Goal: Understand process/instructions: Learn how to perform a task or action

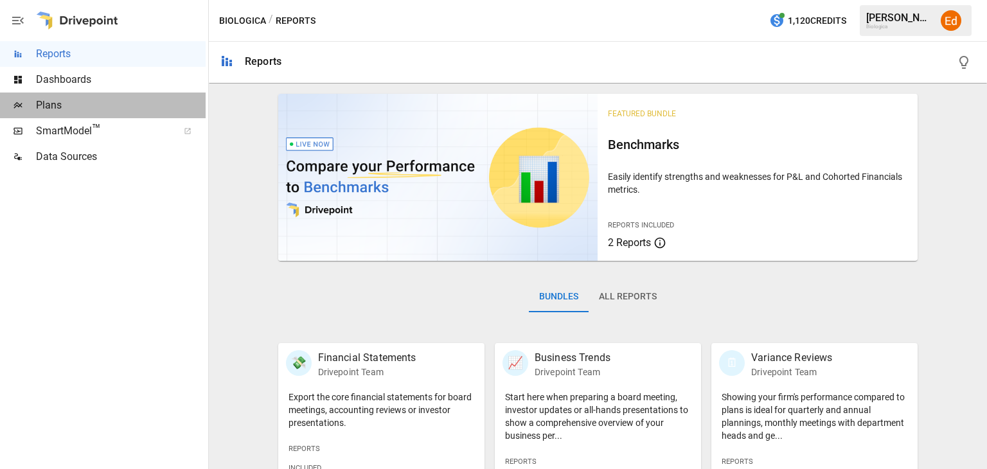
click at [54, 103] on span "Plans" at bounding box center [121, 105] width 170 height 15
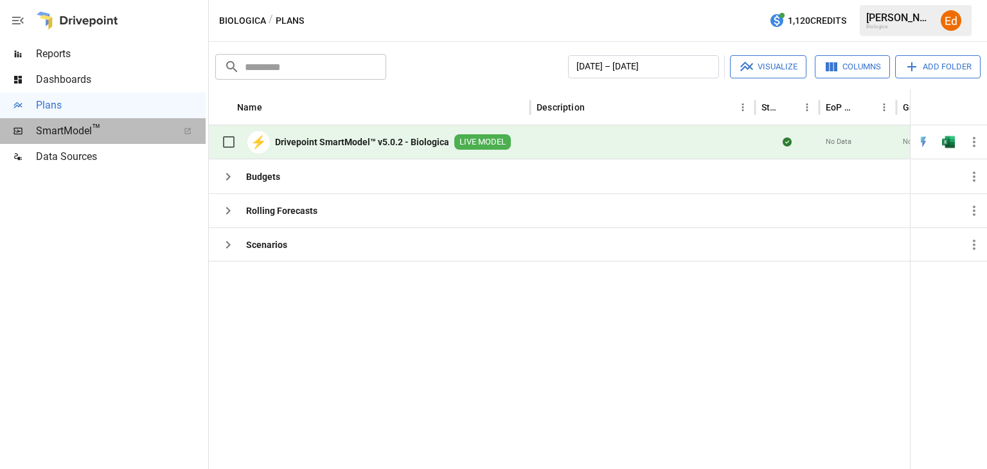
click at [53, 130] on span "SmartModel ™" at bounding box center [103, 130] width 134 height 15
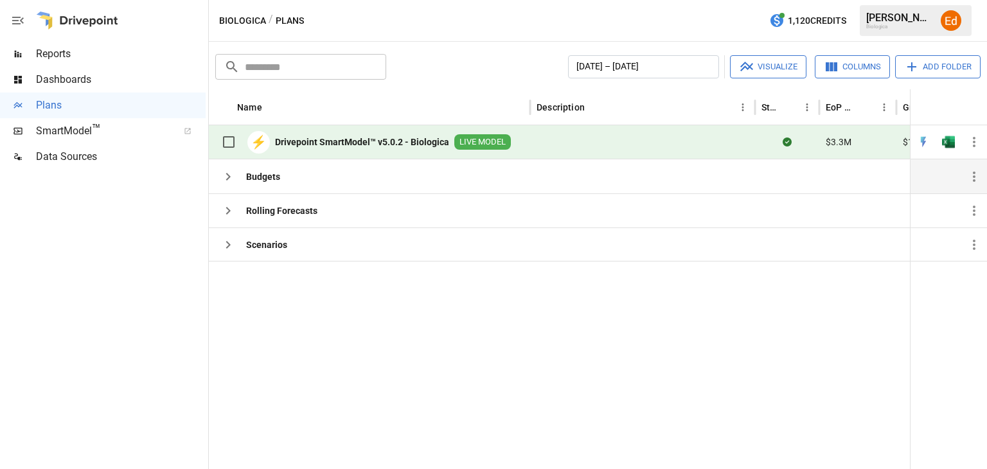
click at [260, 170] on b "Budgets" at bounding box center [263, 176] width 34 height 13
click at [476, 137] on span "LIVE MODEL" at bounding box center [482, 142] width 57 height 12
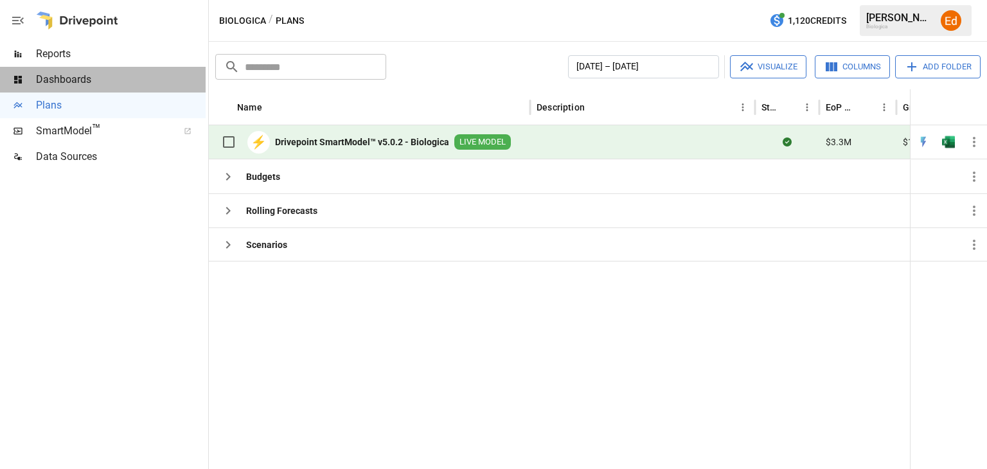
click at [69, 75] on span "Dashboards" at bounding box center [121, 79] width 170 height 15
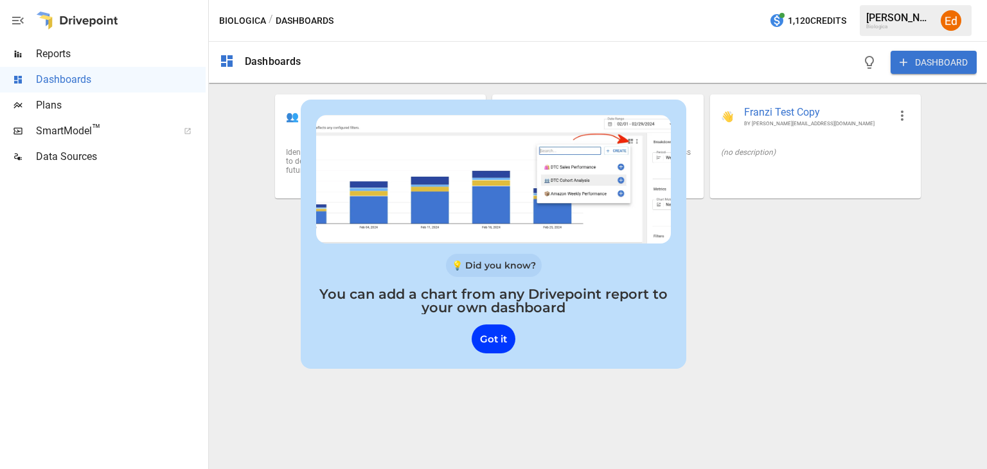
click at [660, 292] on div "Dashboards DASHBOARD 👥 Cohort Analysis BY DRIVEPOINT Identify your most profita…" at bounding box center [598, 255] width 778 height 427
click at [499, 337] on div "Got it" at bounding box center [494, 338] width 44 height 29
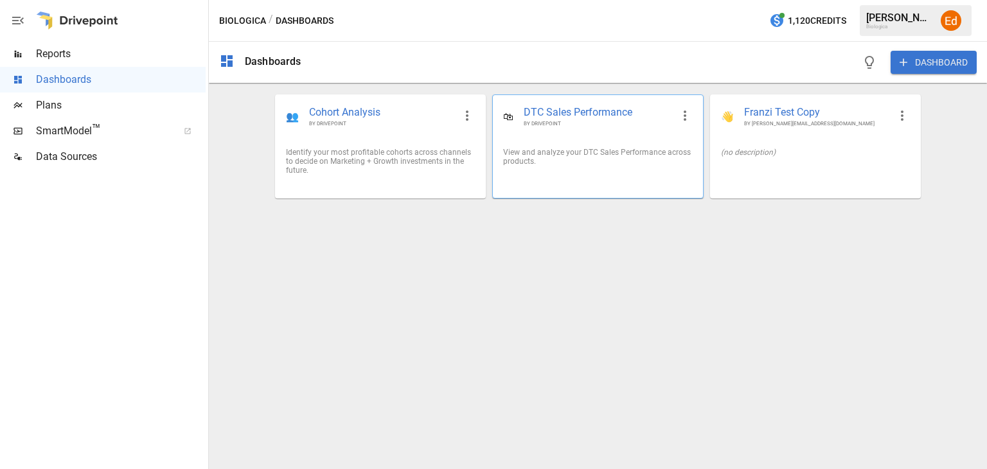
click at [567, 111] on span "DTC Sales Performance" at bounding box center [598, 112] width 148 height 15
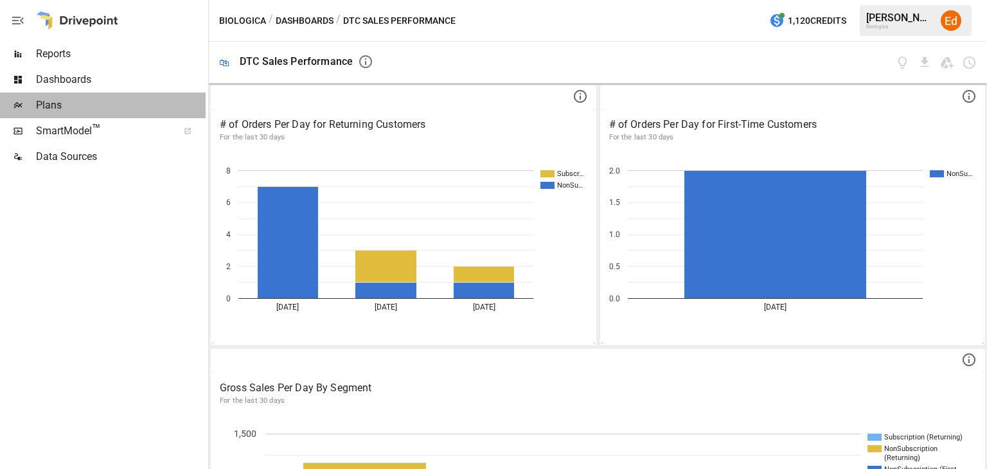
click at [45, 108] on span "Plans" at bounding box center [121, 105] width 170 height 15
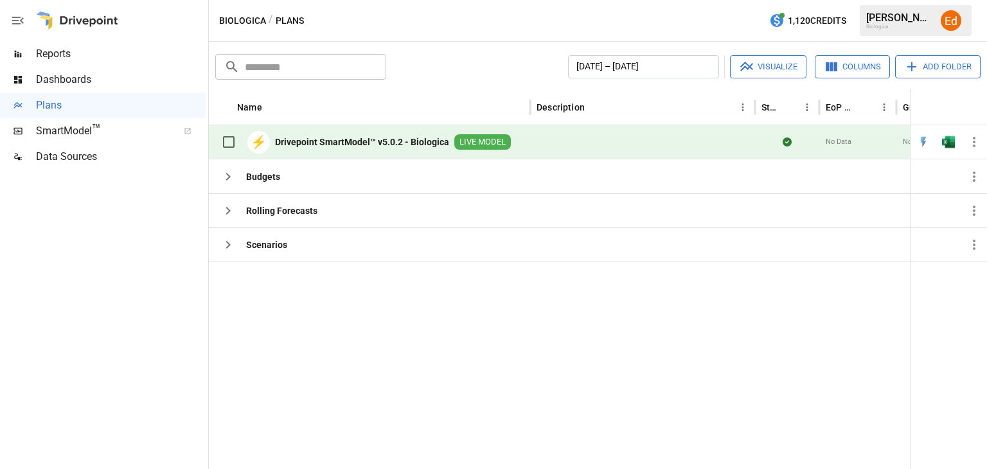
click at [260, 139] on div "⚡" at bounding box center [258, 142] width 22 height 22
click at [481, 138] on span "LIVE MODEL" at bounding box center [482, 142] width 57 height 12
click at [258, 171] on b "Budgets" at bounding box center [263, 176] width 34 height 13
click at [224, 204] on icon "button" at bounding box center [227, 210] width 15 height 15
click at [229, 172] on icon "button" at bounding box center [227, 176] width 15 height 15
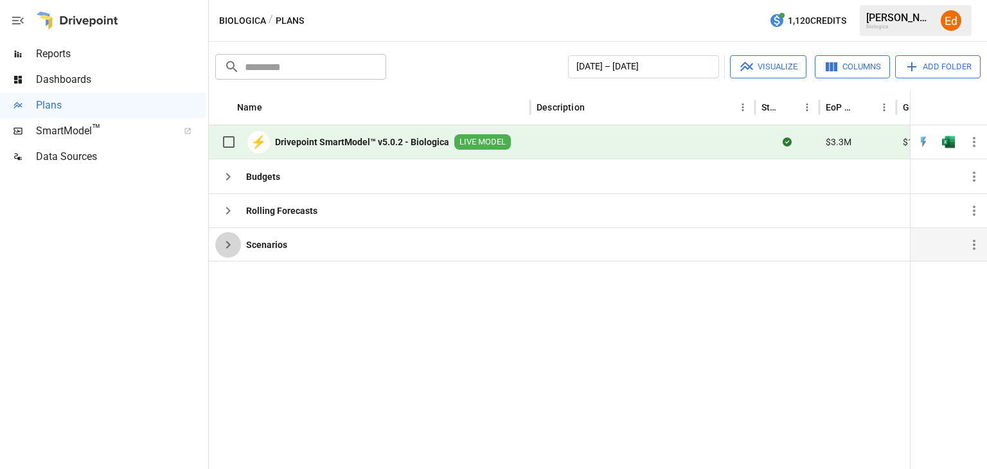
click at [229, 245] on icon "button" at bounding box center [227, 244] width 15 height 15
drag, startPoint x: 93, startPoint y: 323, endPoint x: 113, endPoint y: 278, distance: 49.2
click at [94, 323] on div at bounding box center [103, 319] width 206 height 299
click at [49, 52] on span "Reports" at bounding box center [121, 53] width 170 height 15
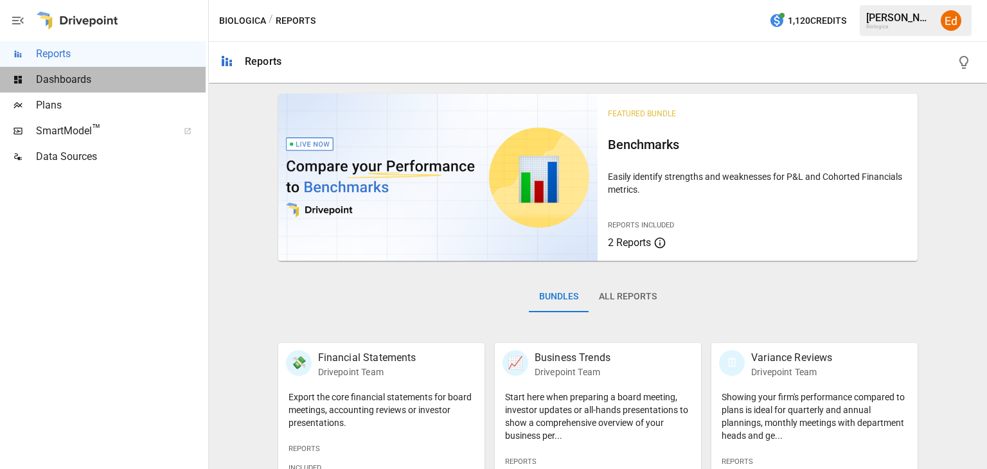
click at [55, 78] on span "Dashboards" at bounding box center [121, 79] width 170 height 15
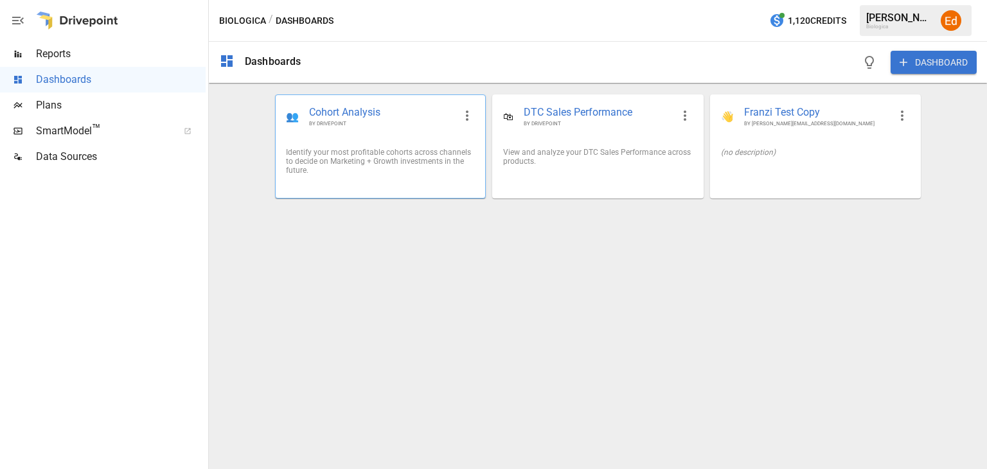
click at [355, 110] on span "Cohort Analysis" at bounding box center [381, 112] width 145 height 15
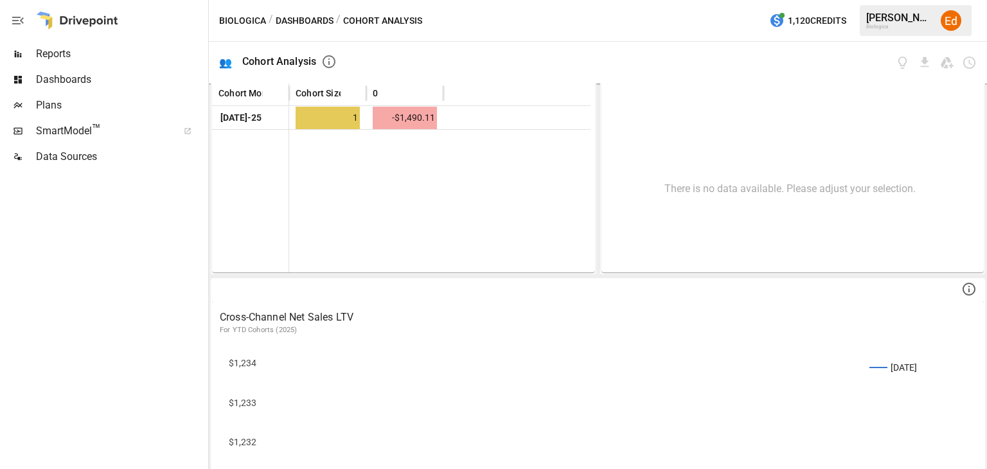
scroll to position [152, 0]
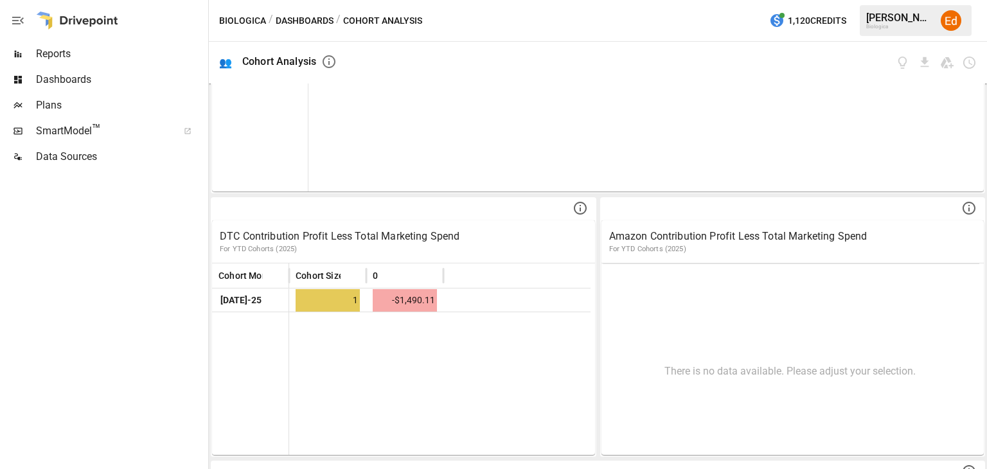
click at [58, 132] on span "SmartModel ™" at bounding box center [103, 130] width 134 height 15
click at [47, 103] on span "Plans" at bounding box center [121, 105] width 170 height 15
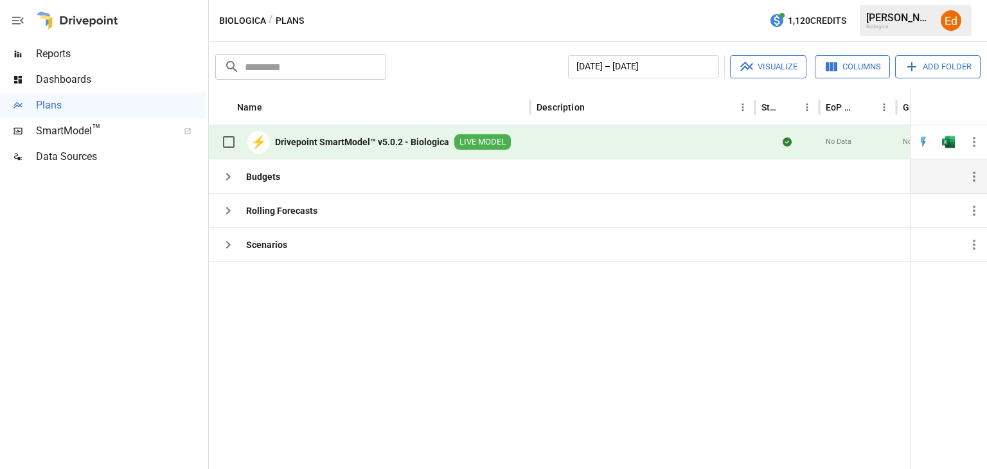
click at [260, 172] on b "Budgets" at bounding box center [263, 176] width 34 height 13
click at [228, 175] on icon "button" at bounding box center [228, 177] width 4 height 8
click at [96, 155] on span "Data Sources" at bounding box center [121, 156] width 170 height 15
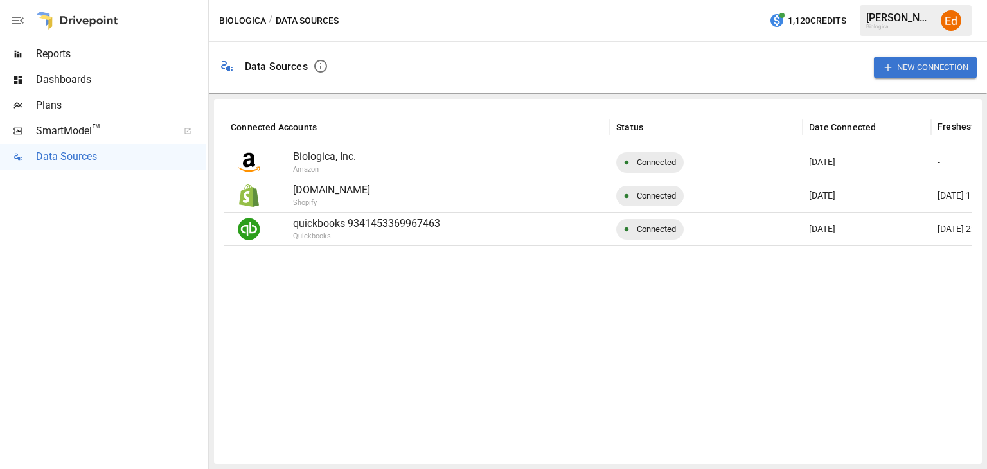
click at [336, 189] on p "[DOMAIN_NAME]" at bounding box center [448, 189] width 310 height 15
click at [310, 188] on p "[DOMAIN_NAME]" at bounding box center [448, 189] width 310 height 15
click at [322, 225] on p "quickbooks 9341453369967463" at bounding box center [448, 223] width 310 height 15
click at [36, 102] on span "Plans" at bounding box center [121, 105] width 170 height 15
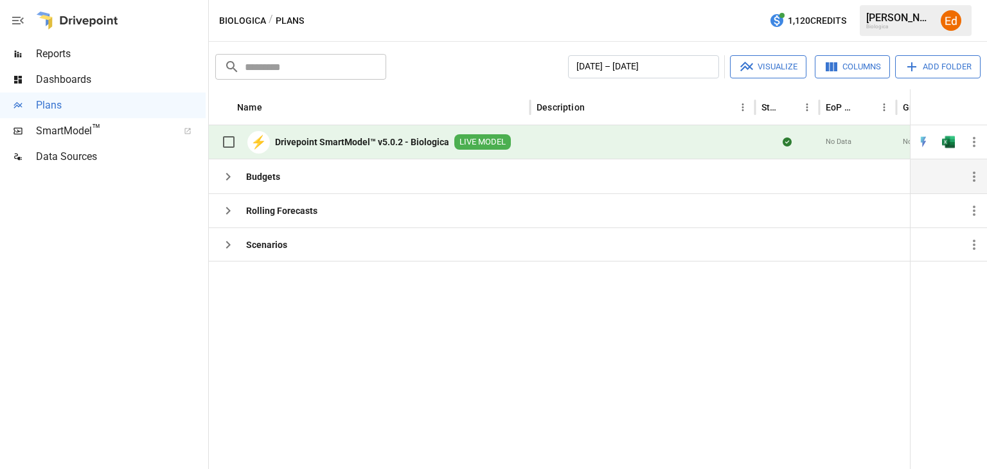
click at [265, 177] on b "Budgets" at bounding box center [263, 176] width 34 height 13
click at [48, 122] on div "SmartModel ™" at bounding box center [103, 131] width 206 height 26
click at [53, 101] on span "Plans" at bounding box center [121, 105] width 170 height 15
click at [267, 167] on div "Budgets" at bounding box center [247, 177] width 65 height 26
click at [265, 173] on b "Budgets" at bounding box center [263, 176] width 34 height 13
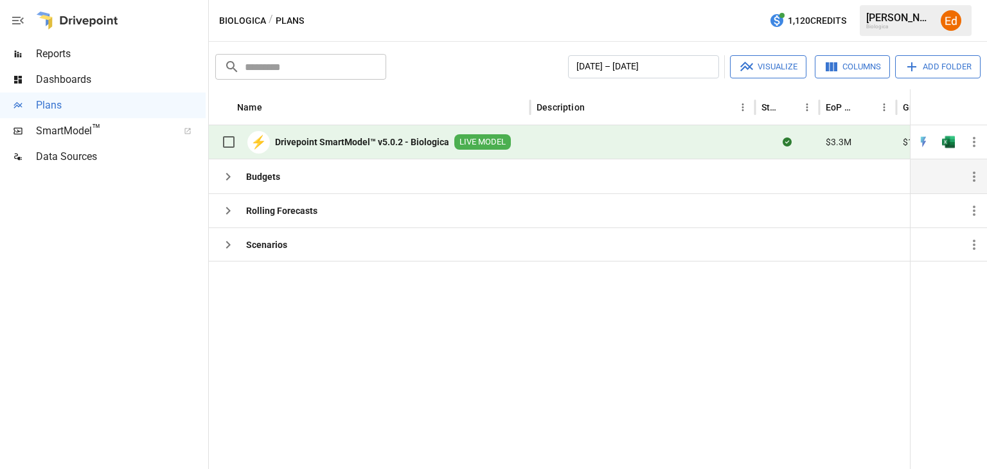
click at [224, 173] on icon "button" at bounding box center [227, 176] width 15 height 15
click at [232, 213] on icon "button" at bounding box center [227, 210] width 15 height 15
click at [70, 125] on span "SmartModel ™" at bounding box center [103, 130] width 134 height 15
click at [54, 44] on div "Reports" at bounding box center [103, 54] width 206 height 26
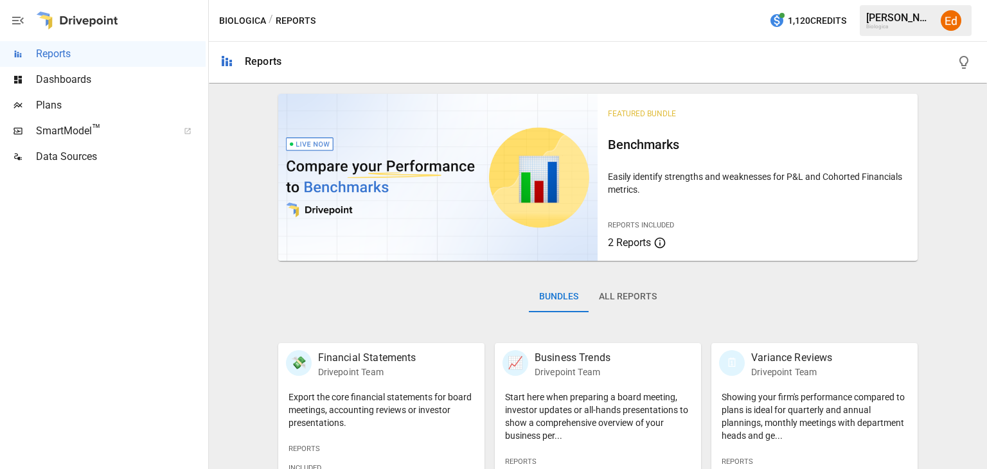
click at [49, 105] on span "Plans" at bounding box center [121, 105] width 170 height 15
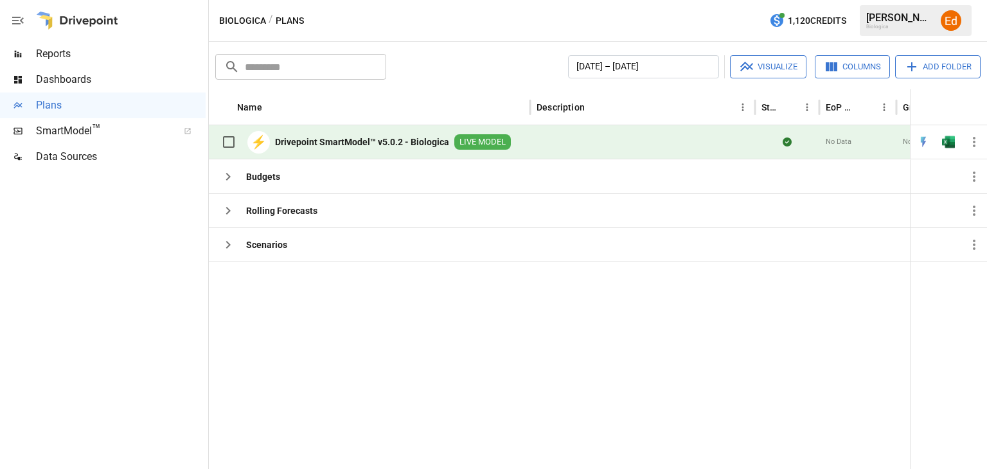
click at [475, 137] on span "LIVE MODEL" at bounding box center [482, 142] width 57 height 12
click at [481, 136] on span "LIVE MODEL" at bounding box center [482, 142] width 57 height 12
click at [660, 137] on img "Open in Excel" at bounding box center [948, 142] width 13 height 13
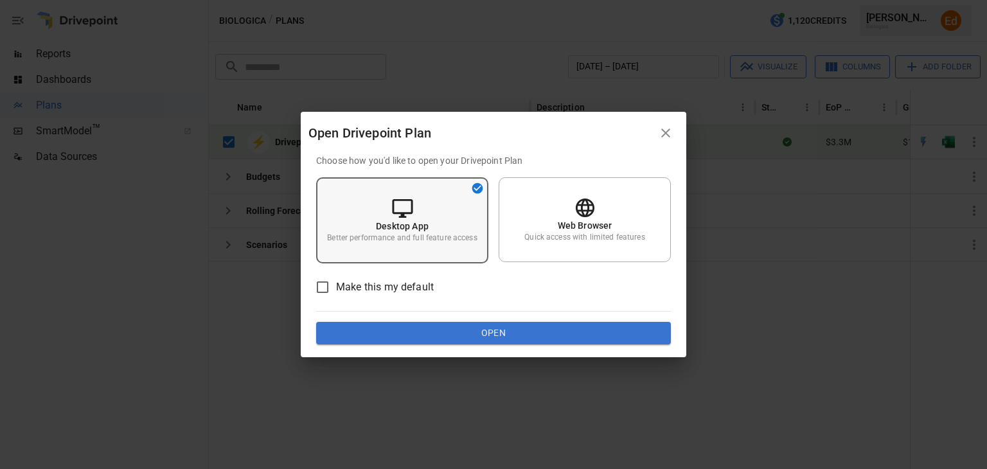
click at [402, 202] on icon at bounding box center [402, 208] width 22 height 22
click at [390, 213] on div "Desktop App Better performance and full feature access" at bounding box center [402, 220] width 172 height 86
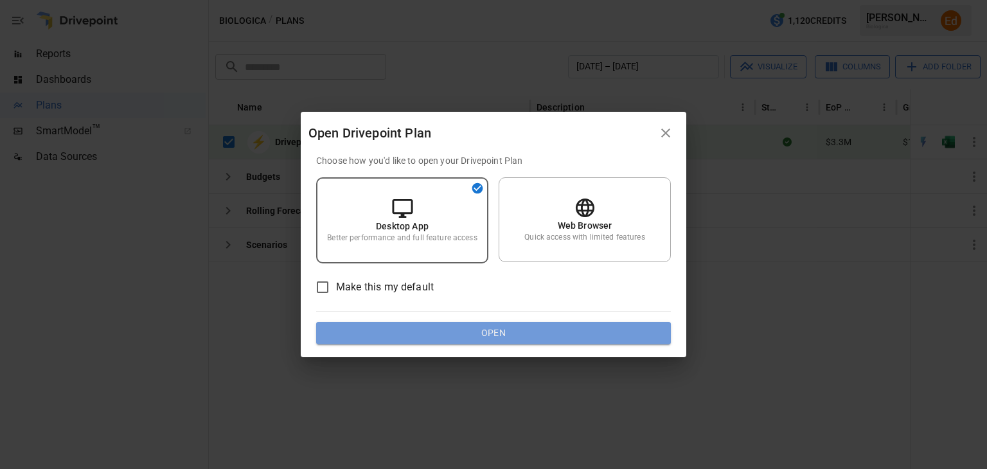
click at [494, 331] on button "Open" at bounding box center [493, 333] width 355 height 23
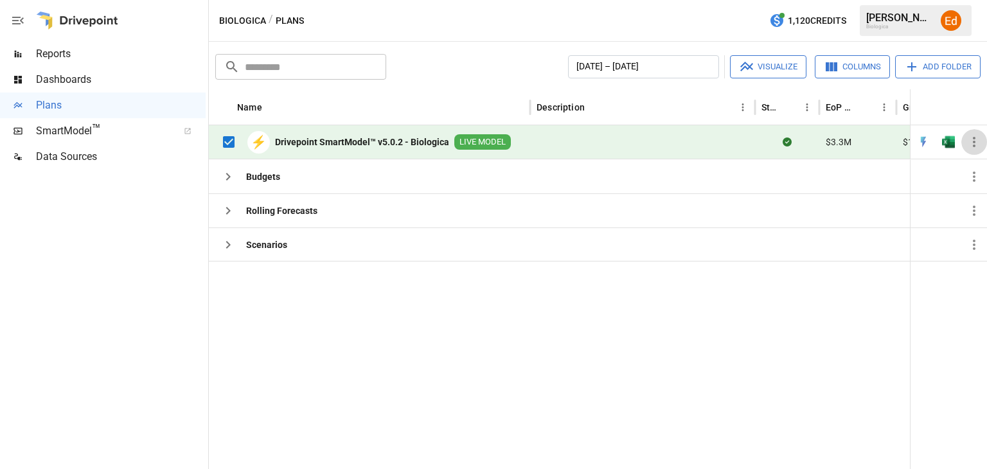
click at [660, 138] on icon "button" at bounding box center [973, 141] width 15 height 15
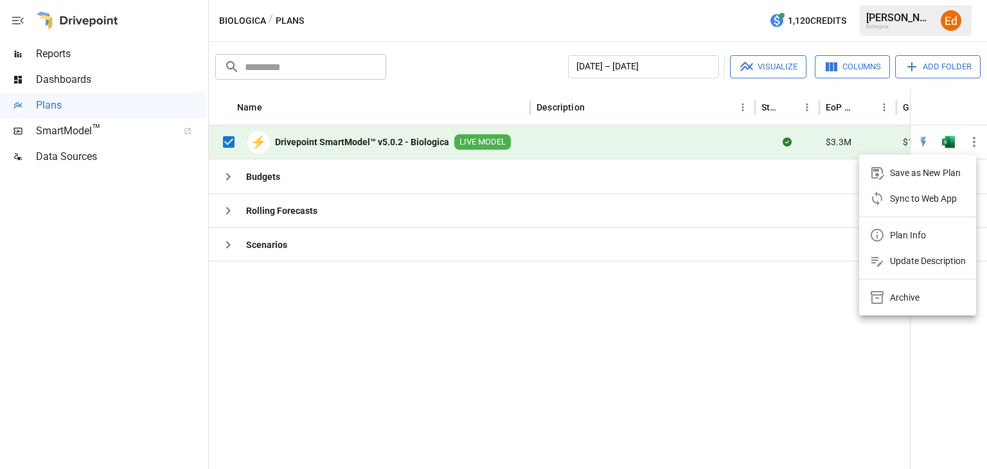
click at [660, 345] on div at bounding box center [493, 234] width 987 height 469
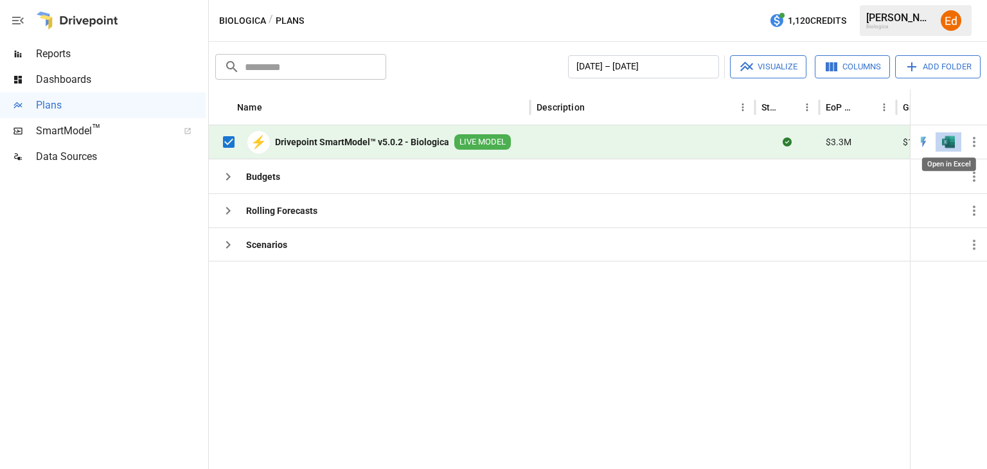
click at [660, 139] on img "Open in Excel" at bounding box center [948, 142] width 13 height 13
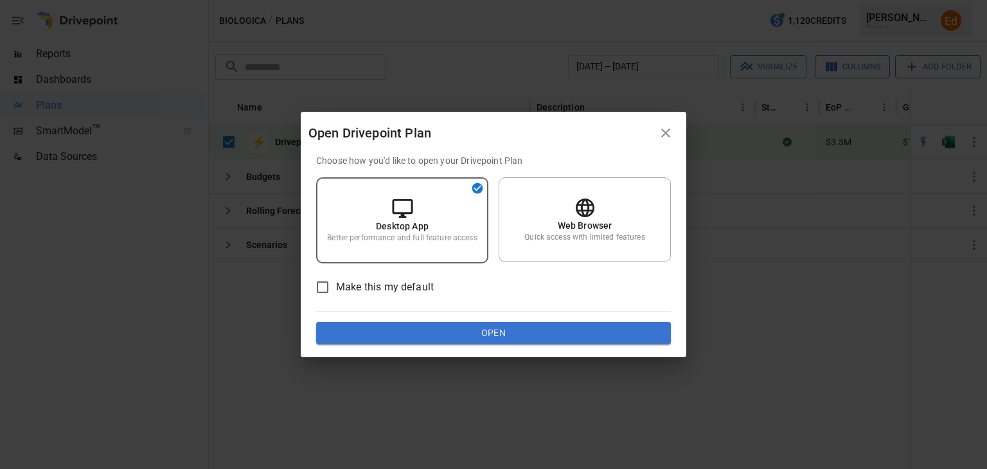
click at [492, 332] on button "Open" at bounding box center [493, 333] width 355 height 23
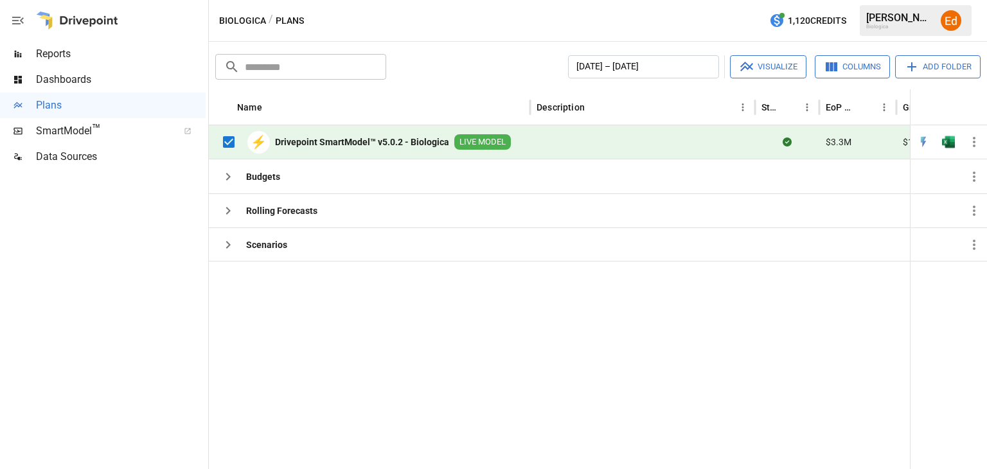
click at [170, 244] on div at bounding box center [103, 319] width 206 height 299
click at [483, 139] on span "LIVE MODEL" at bounding box center [482, 142] width 57 height 12
click at [285, 208] on b "Rolling Forecasts" at bounding box center [281, 210] width 71 height 13
click at [242, 245] on div "Scenarios" at bounding box center [251, 245] width 72 height 26
click at [242, 176] on div "Budgets" at bounding box center [247, 177] width 65 height 26
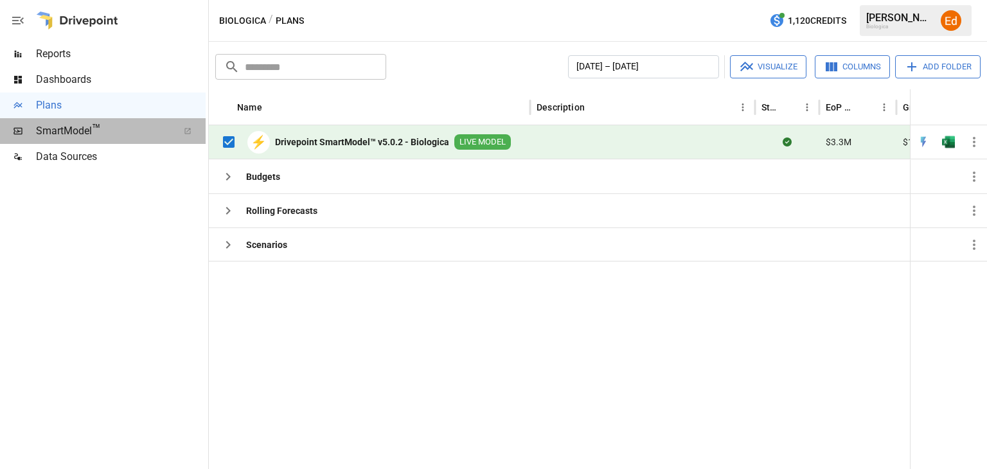
click at [54, 132] on span "SmartModel ™" at bounding box center [103, 130] width 134 height 15
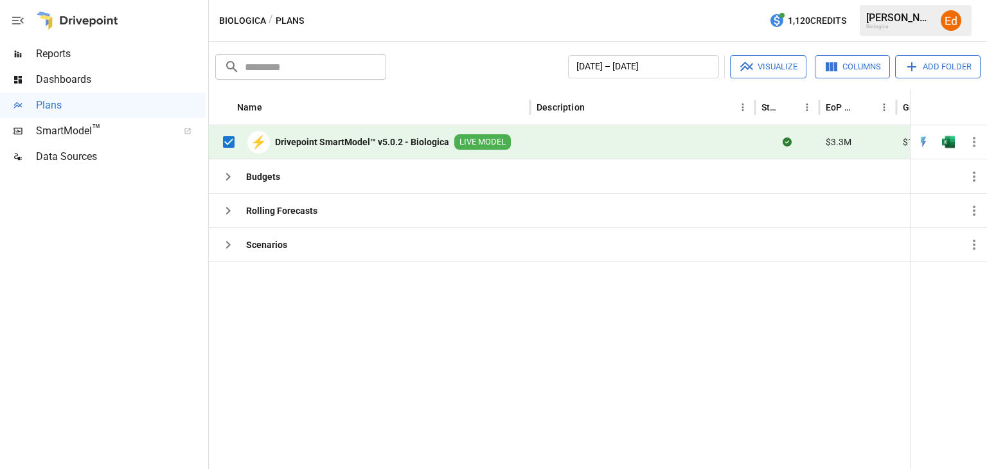
click at [86, 127] on span "SmartModel ™" at bounding box center [103, 130] width 134 height 15
click at [660, 138] on img "Open in Excel" at bounding box center [948, 142] width 13 height 13
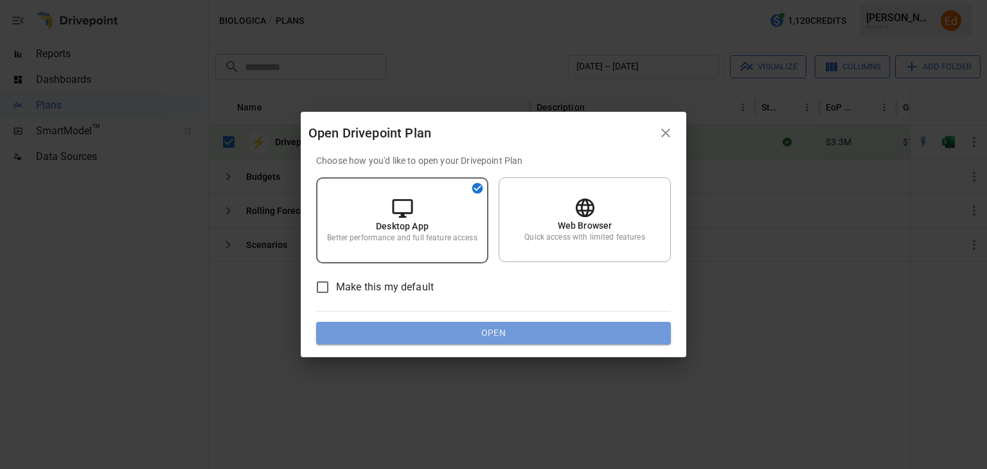
click at [493, 330] on button "Open" at bounding box center [493, 333] width 355 height 23
